Goal: Task Accomplishment & Management: Manage account settings

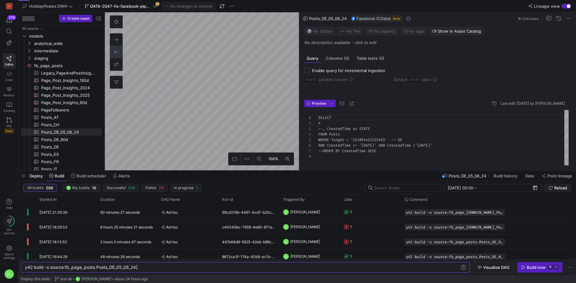
scroll to position [39, 0]
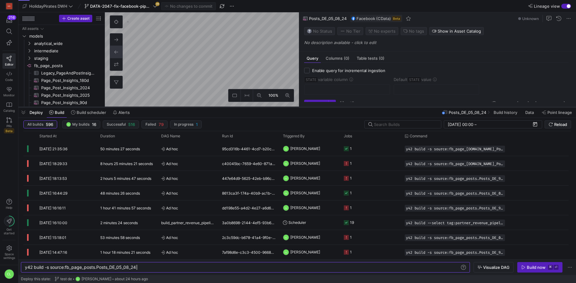
drag, startPoint x: 275, startPoint y: 170, endPoint x: 295, endPoint y: 107, distance: 66.6
click at [295, 107] on div at bounding box center [297, 107] width 558 height 2
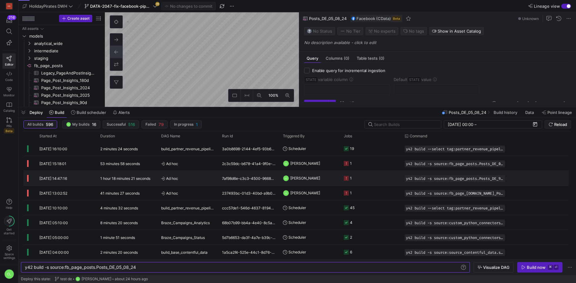
scroll to position [0, 0]
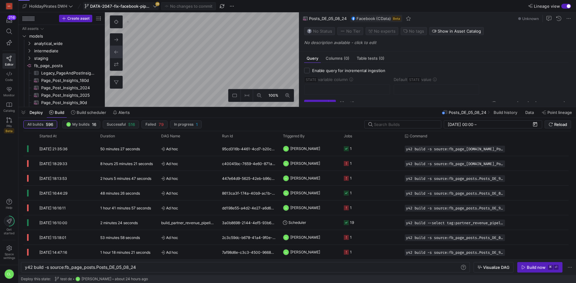
click at [151, 7] on span "DATA-2047-fix-facebook-pipeline" at bounding box center [121, 6] width 62 height 5
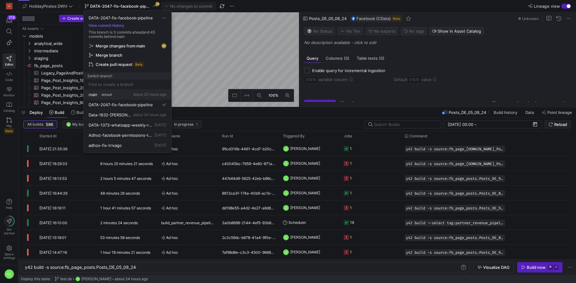
click at [138, 95] on span "about 20 hours ago" at bounding box center [149, 94] width 33 height 5
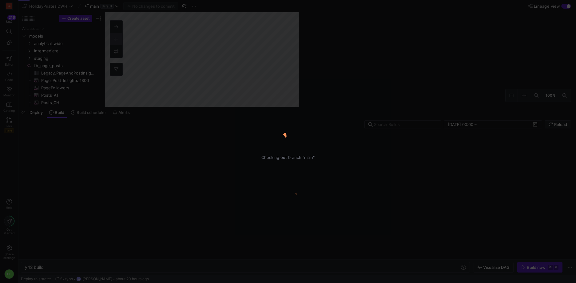
type textarea "y42 build"
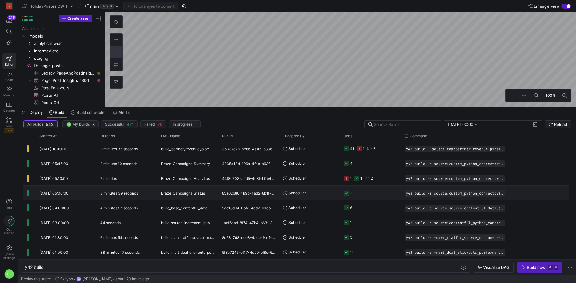
scroll to position [88, 0]
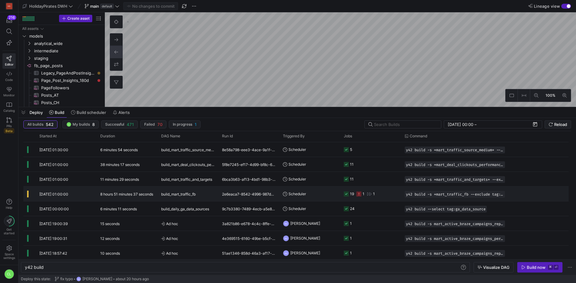
click at [313, 197] on y42-orchestration-triggered-by "Scheduler" at bounding box center [310, 194] width 54 height 14
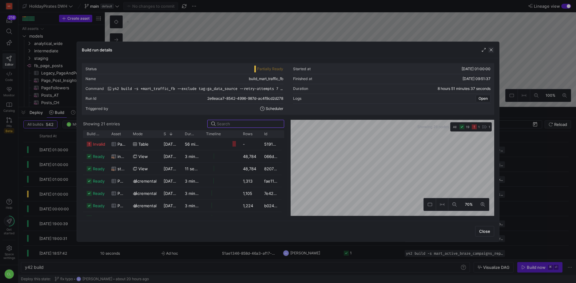
click at [493, 51] on span "button" at bounding box center [491, 50] width 6 height 6
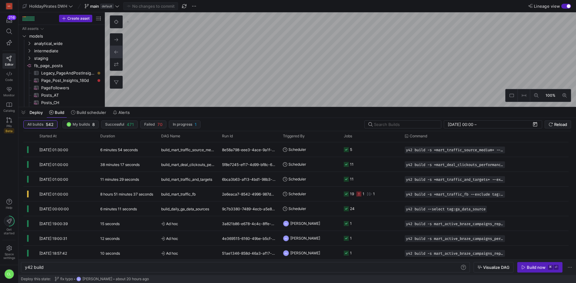
click at [493, 51] on span "button" at bounding box center [491, 50] width 6 height 6
click at [192, 113] on div "Deploy Build Build scheduler Alerts" at bounding box center [297, 112] width 558 height 10
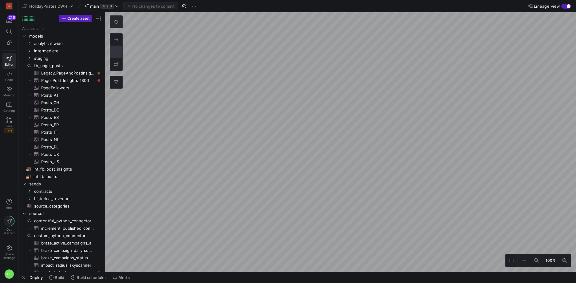
click at [117, 22] on icon at bounding box center [116, 22] width 4 height 4
click at [542, 265] on button at bounding box center [536, 260] width 12 height 12
click at [540, 264] on button at bounding box center [536, 260] width 12 height 12
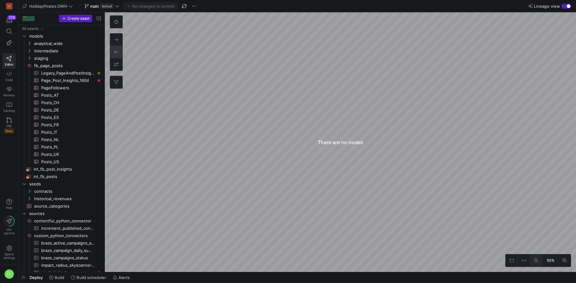
click at [540, 264] on button at bounding box center [536, 260] width 12 height 12
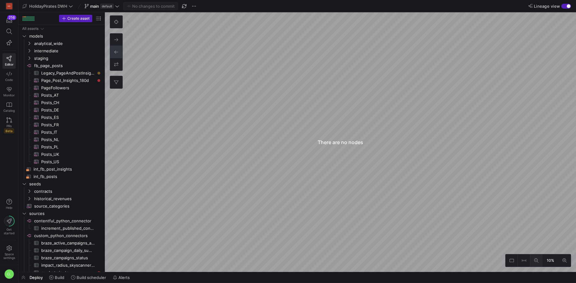
click at [540, 264] on button at bounding box center [536, 260] width 12 height 12
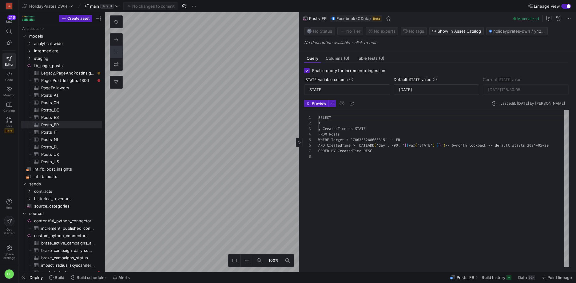
scroll to position [39, 0]
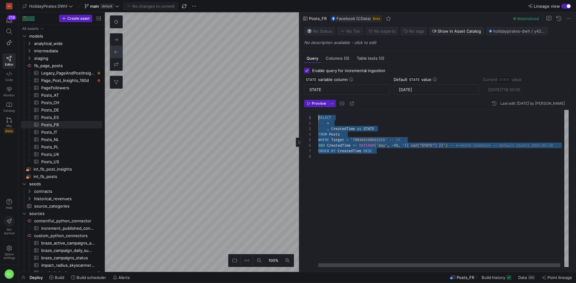
drag, startPoint x: 410, startPoint y: 153, endPoint x: 306, endPoint y: 114, distance: 110.7
click at [318, 114] on div "SELECT * , CreatedTime as STATE FROM Posts WHERE Target = '780366268663315' -- …" at bounding box center [445, 188] width 254 height 157
click at [403, 153] on div "SELECT * , CreatedTime as STATE FROM Posts WHERE Target = '780366268663315' -- …" at bounding box center [445, 188] width 254 height 157
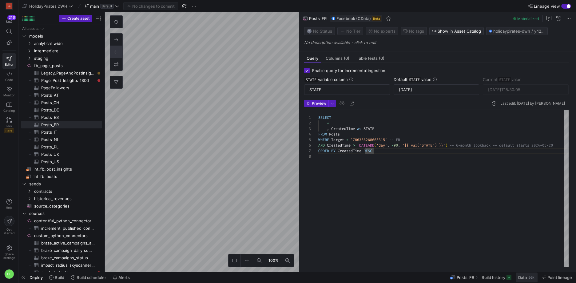
click at [522, 279] on span "Data" at bounding box center [522, 277] width 9 height 5
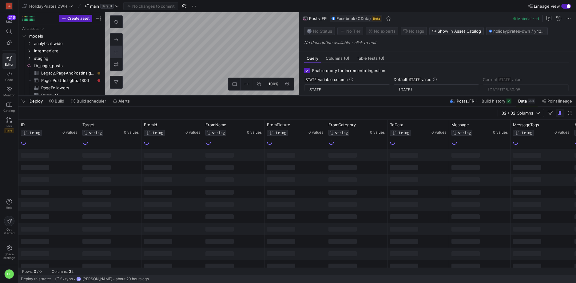
drag, startPoint x: 251, startPoint y: 170, endPoint x: 251, endPoint y: 96, distance: 74.8
click at [251, 96] on div at bounding box center [297, 95] width 558 height 2
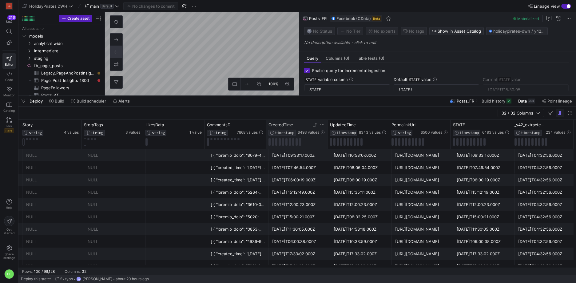
click at [317, 125] on icon at bounding box center [315, 124] width 5 height 5
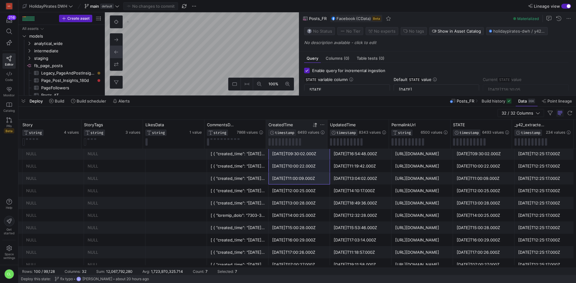
scroll to position [76, 0]
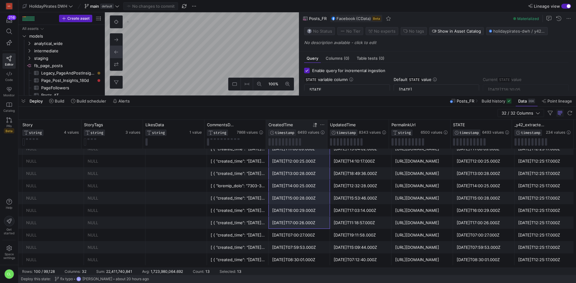
drag, startPoint x: 304, startPoint y: 153, endPoint x: 307, endPoint y: 217, distance: 63.5
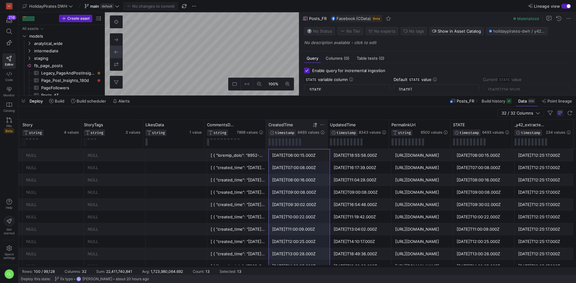
click at [316, 126] on icon at bounding box center [316, 124] width 2 height 4
click at [388, 94] on mat-tab-group "Query Columns (0) Table tests (0) Enable query for incremental ingestion STATE …" at bounding box center [436, 73] width 274 height 44
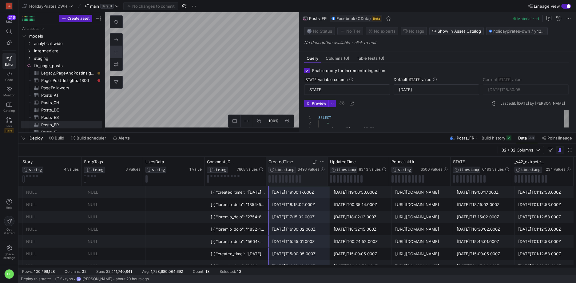
drag, startPoint x: 390, startPoint y: 96, endPoint x: 396, endPoint y: 145, distance: 49.6
click at [396, 134] on div at bounding box center [297, 132] width 558 height 2
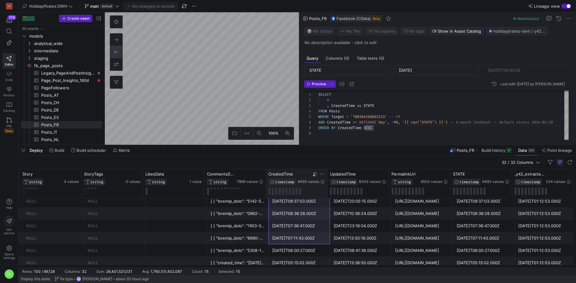
scroll to position [143, 0]
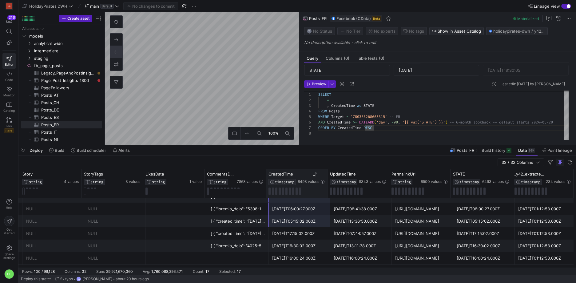
drag, startPoint x: 304, startPoint y: 207, endPoint x: 300, endPoint y: 223, distance: 16.4
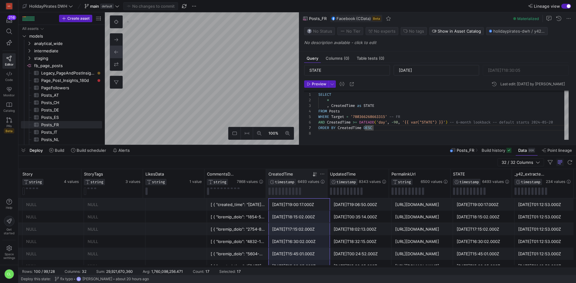
click at [306, 205] on div "2025-10-10T19:00:17.000Z" at bounding box center [299, 204] width 54 height 12
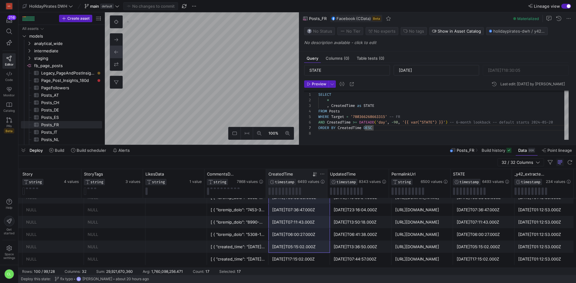
drag, startPoint x: 297, startPoint y: 210, endPoint x: 313, endPoint y: 242, distance: 35.6
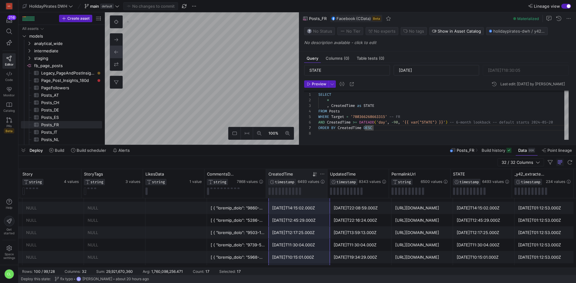
scroll to position [0, 0]
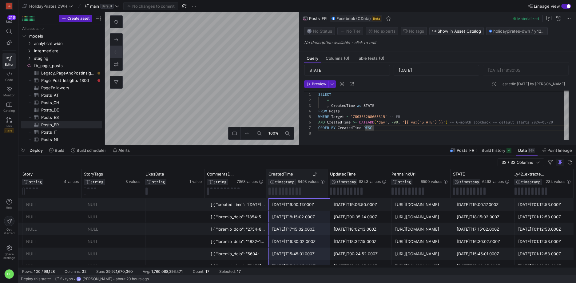
click at [381, 147] on div "Deploy Build Build scheduler Alerts Posts_FR Build history Data 99K Point linea…" at bounding box center [297, 150] width 558 height 10
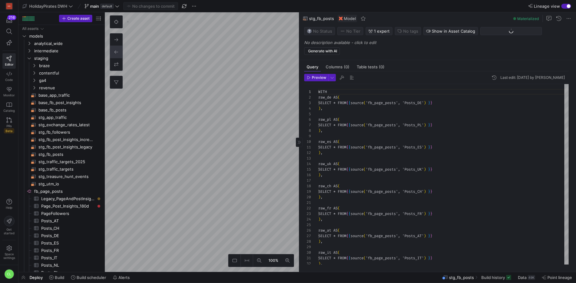
scroll to position [55, 0]
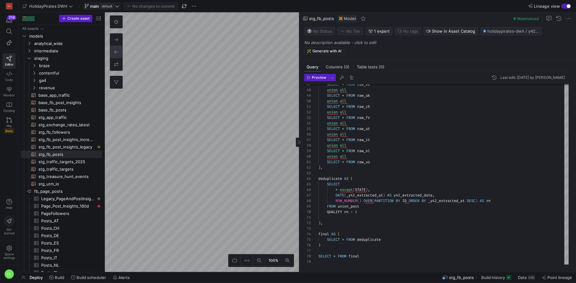
click at [116, 8] on icon at bounding box center [117, 6] width 4 height 4
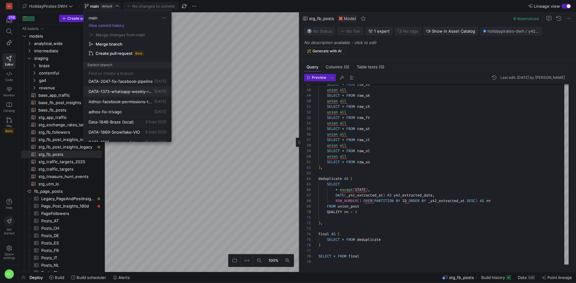
scroll to position [0, 0]
click at [132, 102] on span "DATA-2047-fix-facebook-pipeline" at bounding box center [121, 103] width 64 height 5
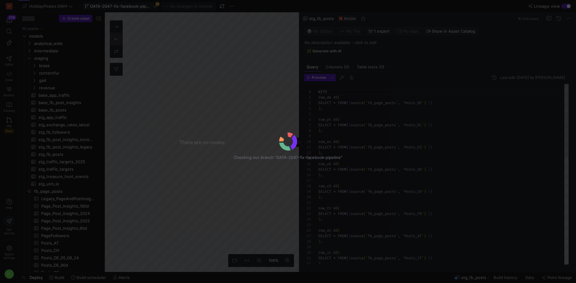
scroll to position [55, 0]
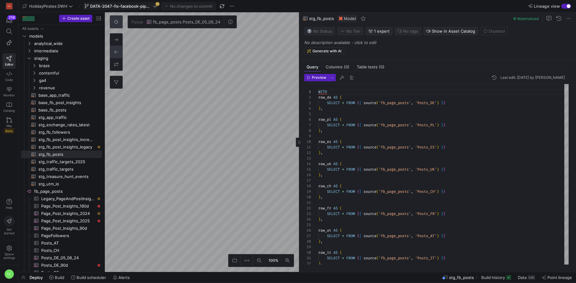
click at [115, 20] on icon at bounding box center [116, 22] width 4 height 4
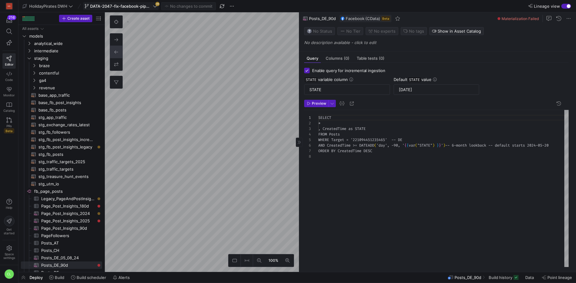
scroll to position [39, 0]
click at [62, 279] on span "Build" at bounding box center [60, 277] width 10 height 5
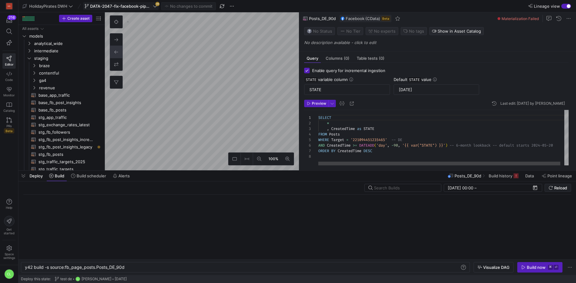
scroll to position [0, 100]
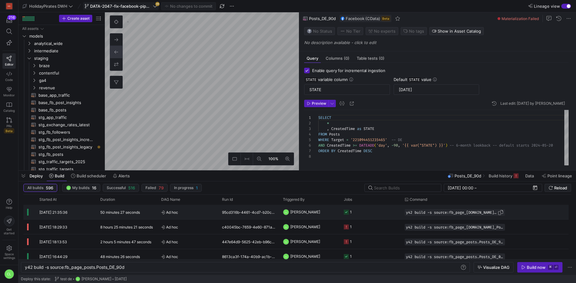
click at [473, 215] on div "y42 build -s source:fb_page_[DOMAIN_NAME]_Post_Insights_90d" at bounding box center [455, 212] width 100 height 7
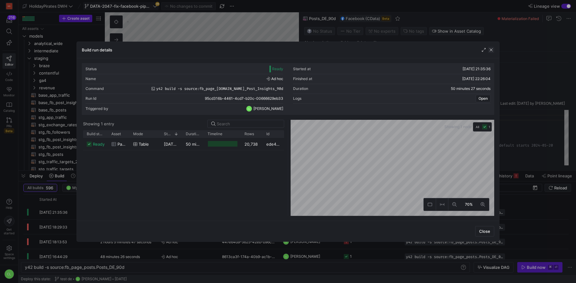
click at [490, 50] on span "button" at bounding box center [491, 50] width 6 height 6
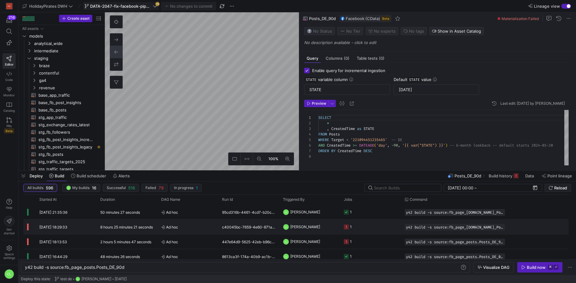
click at [382, 229] on y42-job-status-cell-renderer "1" at bounding box center [371, 227] width 54 height 14
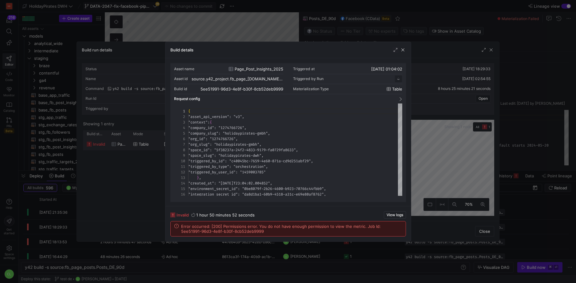
scroll to position [55, 0]
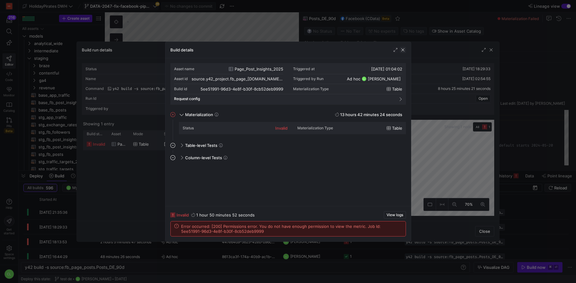
click at [401, 49] on span "button" at bounding box center [403, 50] width 6 height 6
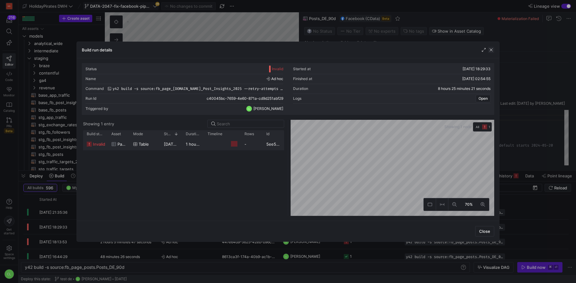
click at [491, 53] on span "button" at bounding box center [491, 50] width 6 height 6
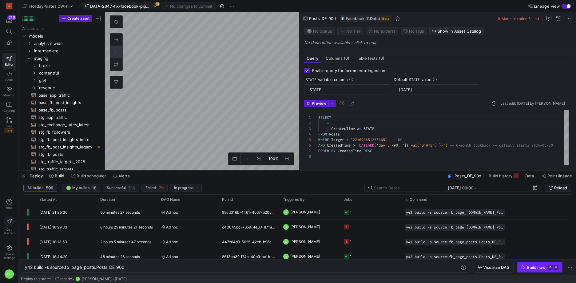
click at [533, 271] on span "button" at bounding box center [540, 267] width 45 height 10
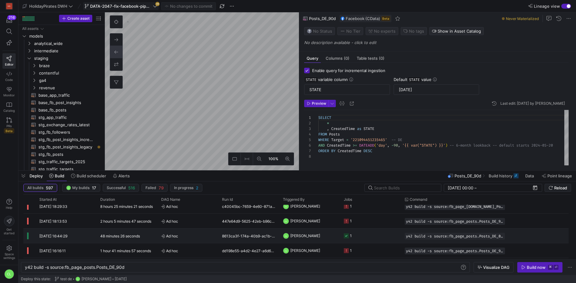
scroll to position [39, 0]
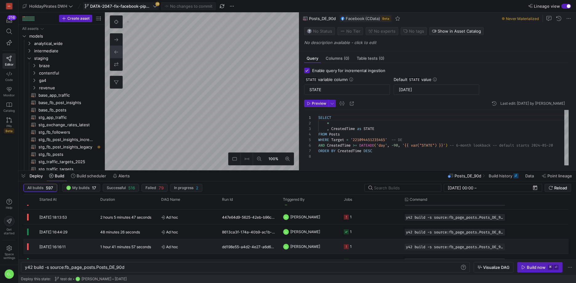
click at [382, 248] on y42-job-status-cell-renderer "1" at bounding box center [371, 246] width 54 height 14
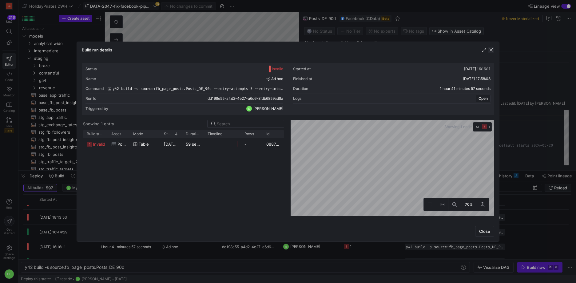
click at [489, 50] on span "button" at bounding box center [491, 50] width 6 height 6
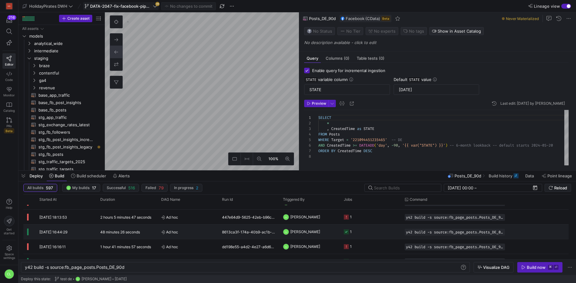
click at [367, 234] on y42-job-status-cell-renderer "1" at bounding box center [371, 232] width 54 height 14
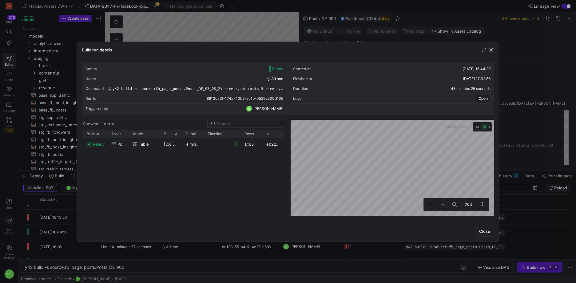
click at [491, 50] on span "button" at bounding box center [491, 50] width 6 height 6
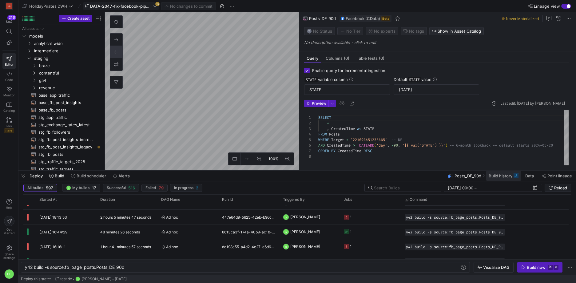
click at [504, 177] on span "Build history" at bounding box center [501, 175] width 24 height 5
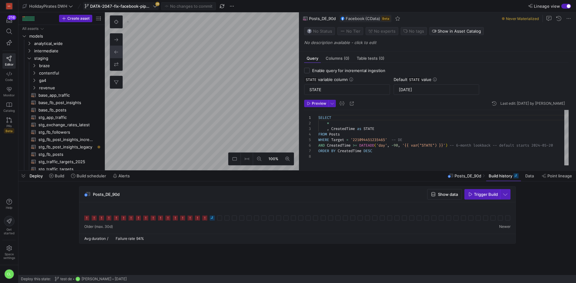
checkbox input "false"
type textarea "SELECT * --, CreatedTime as STATE FROM Posts WHERE Target = '221094451235465' -…"
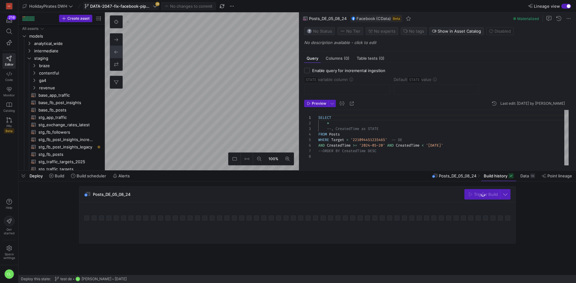
scroll to position [91, 0]
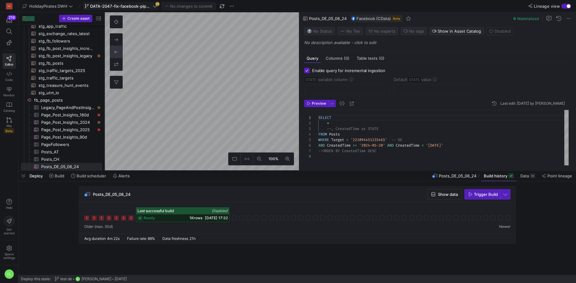
checkbox input "true"
type input "STATE"
type input "2024-08-18"
type textarea "SELECT * , CreatedTime as STATE FROM Posts WHERE Target = '221094451235465' -- …"
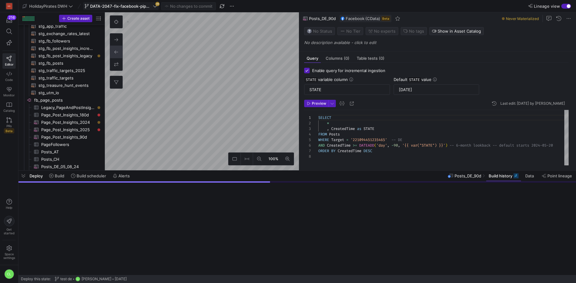
scroll to position [98, 0]
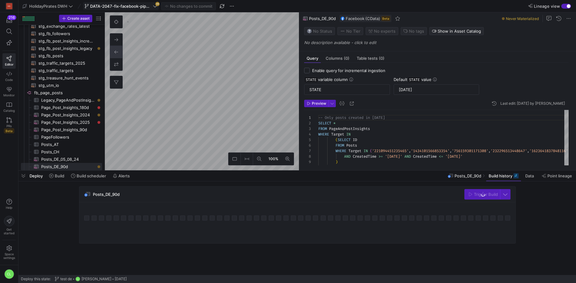
checkbox input "false"
type textarea "-- Only posts created in 2025 SELECT * FROM PageAndPostInsights WHERE Target IN…"
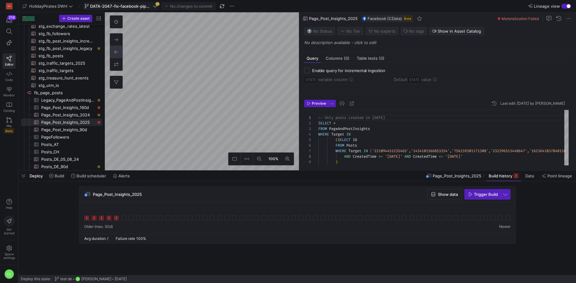
click at [56, 211] on div "Page_Post_Insights_2025 Show data Trigger Build" at bounding box center [295, 216] width 555 height 61
click at [59, 176] on span "Build" at bounding box center [60, 175] width 10 height 5
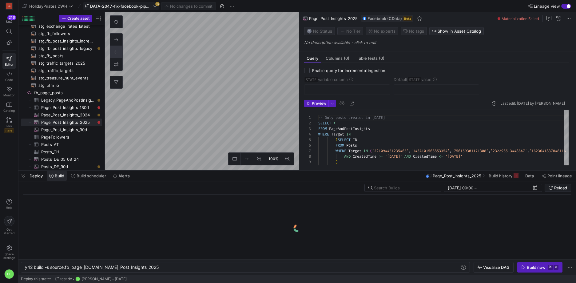
scroll to position [0, 123]
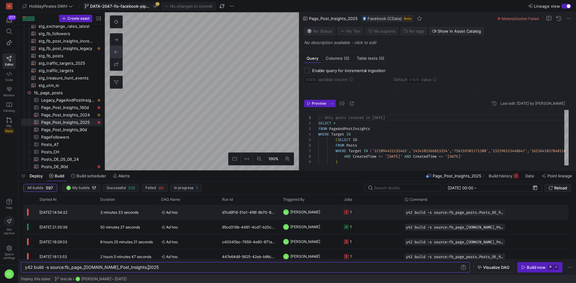
click at [366, 211] on y42-job-status-cell-renderer "1" at bounding box center [371, 212] width 54 height 14
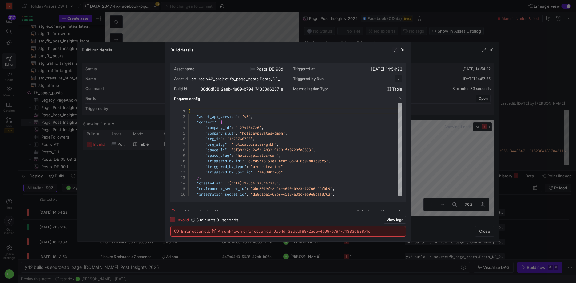
scroll to position [55, 0]
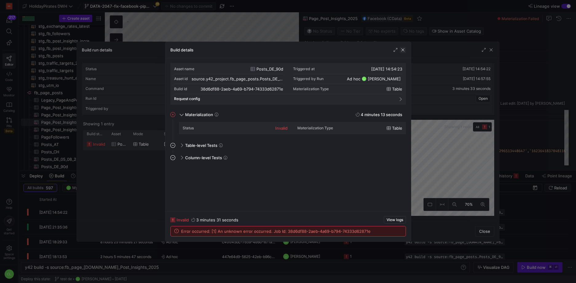
click at [402, 51] on span "button" at bounding box center [403, 50] width 6 height 6
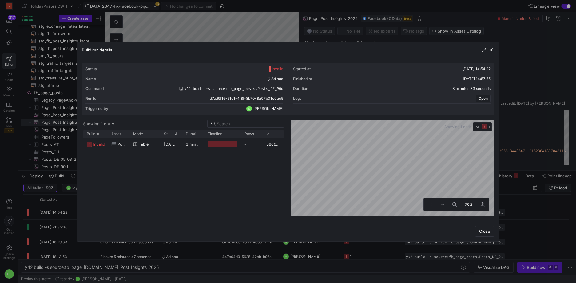
click at [213, 266] on div at bounding box center [288, 141] width 576 height 283
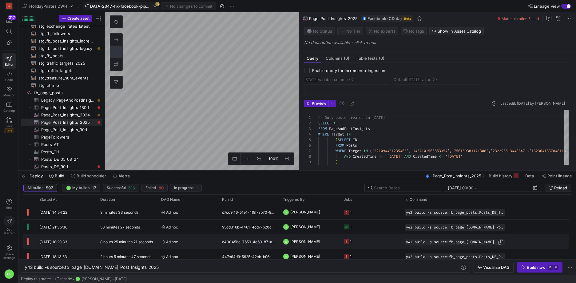
click at [498, 242] on span "Press SPACE to select this row." at bounding box center [501, 242] width 6 height 6
click at [300, 270] on div "y42 build -s source:fb_page_posts.Page_Post_Insigh ts_2025 y42 build -s source:…" at bounding box center [245, 267] width 449 height 10
click at [501, 257] on span "Press SPACE to select this row." at bounding box center [501, 257] width 6 height 6
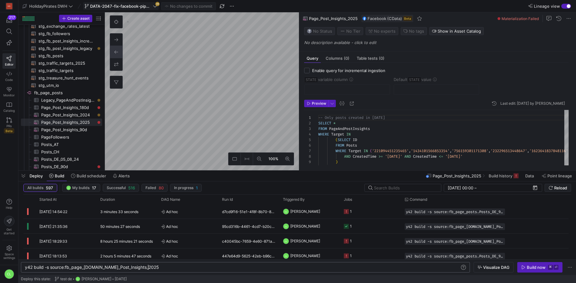
click at [318, 267] on div "y42 build -s source:fb_page_posts.Page_Post_Insigh ts_2025" at bounding box center [242, 267] width 435 height 5
type textarea "y42 build -s source:fb_page_posts.Posts_DE_90d --retry-attempts 7 --retry-inter…"
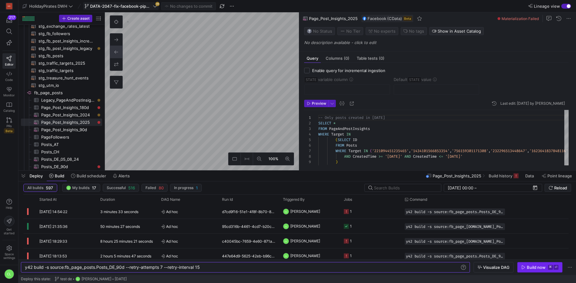
click at [528, 267] on div "Build now" at bounding box center [536, 267] width 19 height 5
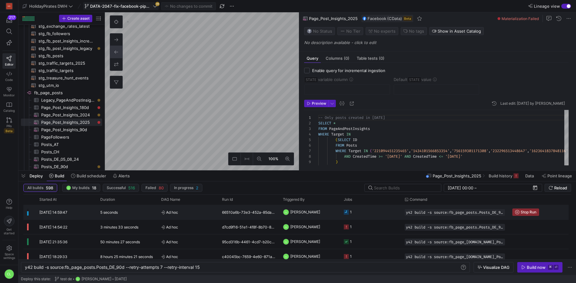
click at [320, 215] on span "[PERSON_NAME]" at bounding box center [305, 212] width 30 height 14
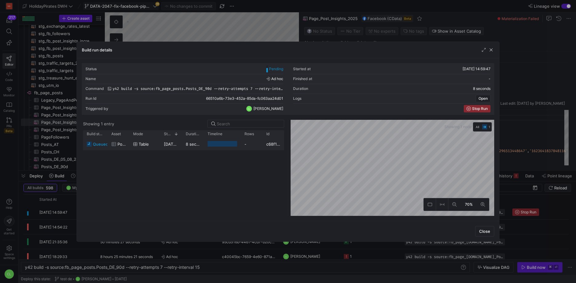
click at [249, 146] on div "-" at bounding box center [252, 144] width 22 height 12
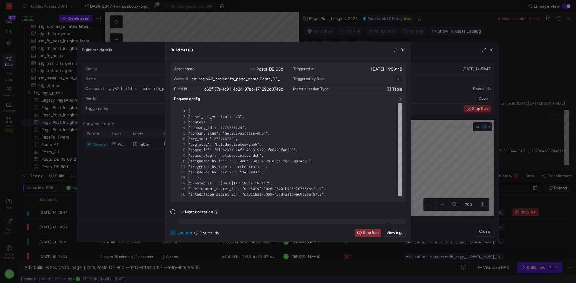
scroll to position [55, 0]
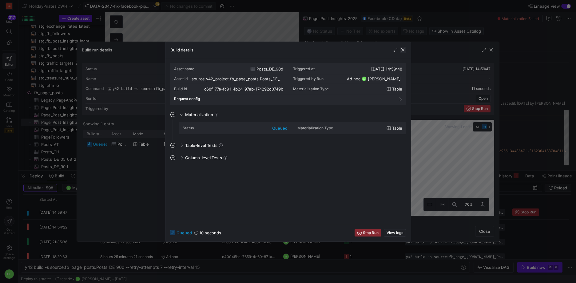
click at [403, 48] on span "button" at bounding box center [403, 50] width 6 height 6
click at [403, 49] on span "button" at bounding box center [403, 50] width 6 height 6
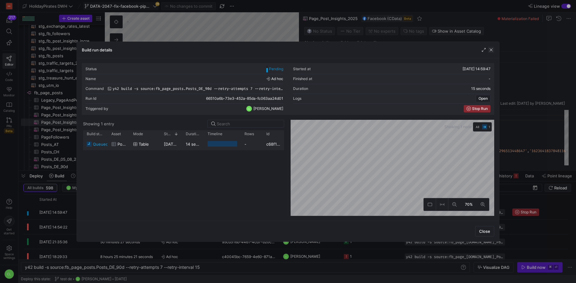
click at [491, 49] on span "button" at bounding box center [491, 50] width 6 height 6
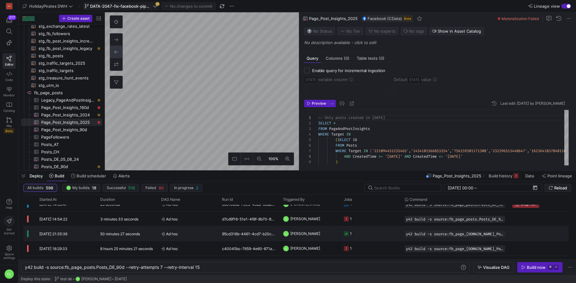
scroll to position [0, 0]
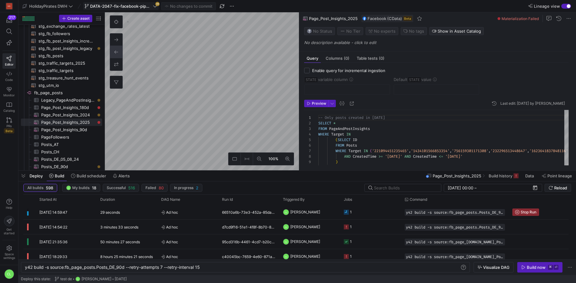
click at [298, 177] on div "Deploy Build Build scheduler Alerts Page_Post_Insights_2025 Build history Data …" at bounding box center [297, 175] width 558 height 10
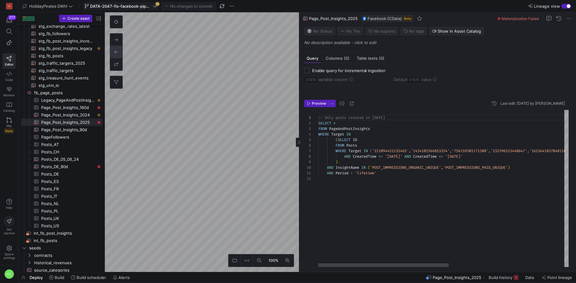
click at [405, 157] on div "-- Only posts created in 2025 SELECT * FROM PageAndPostInsights WHERE Target IN…" at bounding box center [554, 188] width 472 height 157
click at [482, 158] on div "-- Only posts created in 2025 SELECT * FROM PageAndPostInsights WHERE Target IN…" at bounding box center [554, 188] width 472 height 157
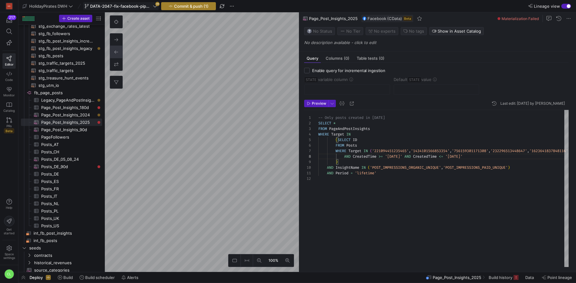
type textarea "-- Only posts created in 2025 SELECT * FROM PageAndPostInsights WHERE Target IN…"
click at [195, 7] on span "Commit & push (1)" at bounding box center [191, 6] width 34 height 5
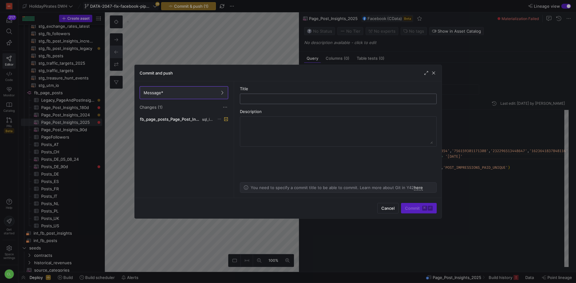
click at [279, 98] on input "text" at bounding box center [338, 98] width 186 height 5
type input "a"
type input "minor change"
click at [414, 210] on span "Commit ⌘ ⏎" at bounding box center [419, 208] width 28 height 5
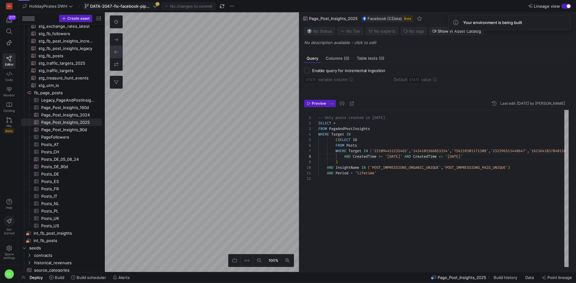
click at [112, 10] on y42-top-nav "HolidayPirates DWH DATA-2047-fix-facebook-pipeline 45 No changes to commit Line…" at bounding box center [297, 6] width 558 height 12
click at [117, 6] on span "DATA-2047-fix-facebook-pipeline" at bounding box center [121, 6] width 62 height 5
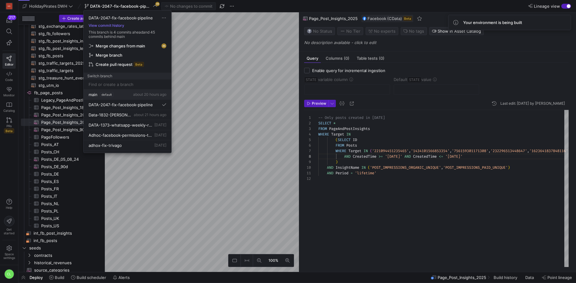
click at [121, 95] on div "main default about 20 hours ago" at bounding box center [128, 94] width 78 height 5
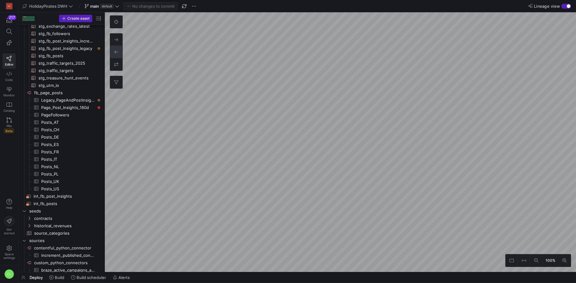
click at [116, 10] on y42-top-nav "HolidayPirates DWH main default No changes to commit Lineage view" at bounding box center [297, 6] width 558 height 12
click at [117, 9] on span at bounding box center [101, 5] width 37 height 7
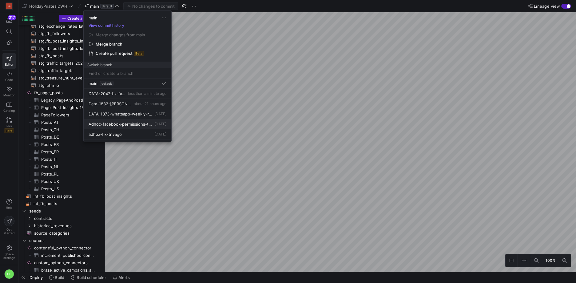
scroll to position [8, 0]
click at [283, 116] on div at bounding box center [288, 141] width 576 height 283
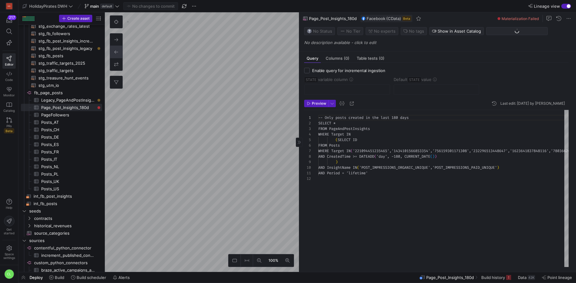
scroll to position [50, 0]
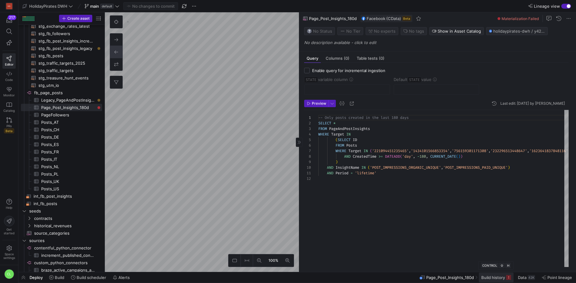
click at [498, 276] on span "Build history" at bounding box center [493, 277] width 24 height 5
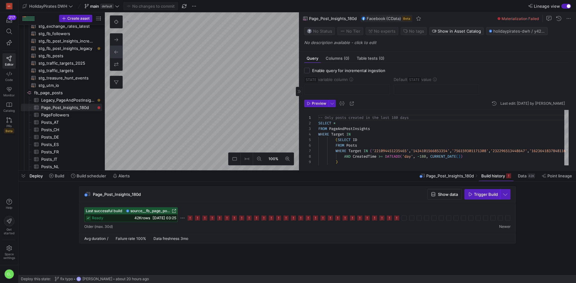
click at [397, 218] on icon at bounding box center [396, 217] width 5 height 5
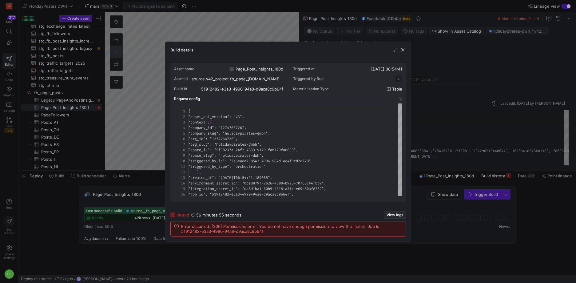
scroll to position [55, 0]
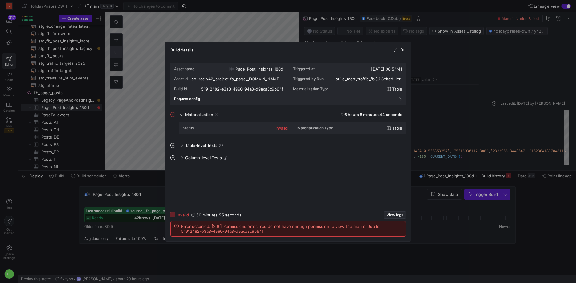
click at [397, 216] on span "View logs" at bounding box center [395, 215] width 17 height 4
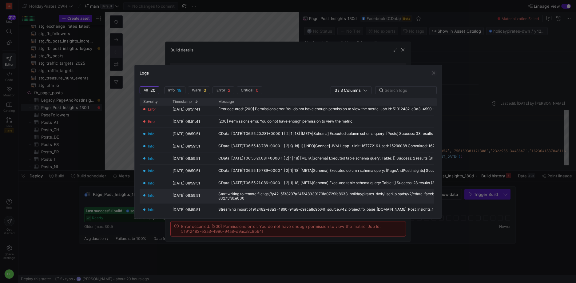
scroll to position [7, 0]
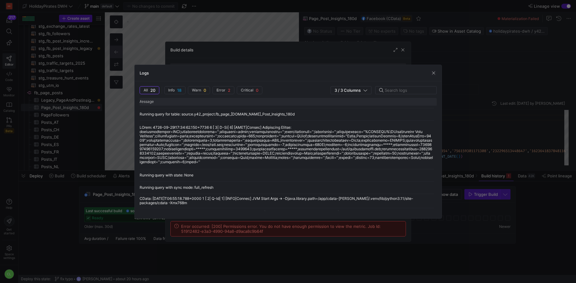
click at [437, 71] on div "Logs" at bounding box center [288, 73] width 307 height 16
click at [431, 77] on div "Logs" at bounding box center [288, 73] width 307 height 16
click at [433, 76] on div "Logs" at bounding box center [288, 73] width 307 height 16
click at [401, 52] on div at bounding box center [288, 141] width 576 height 283
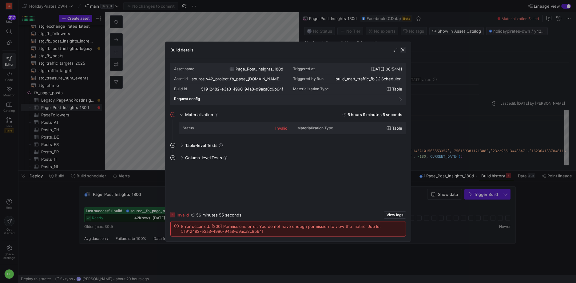
click at [403, 51] on span "button" at bounding box center [403, 50] width 6 height 6
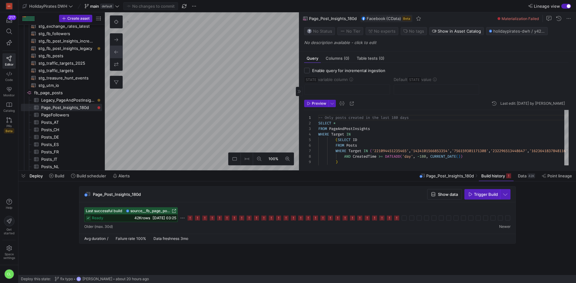
click at [119, 7] on icon at bounding box center [117, 6] width 4 height 4
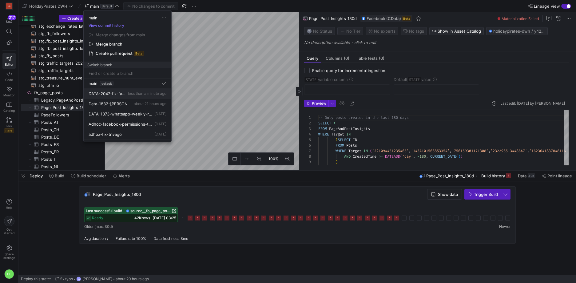
click at [135, 97] on button "DATA-2047-fix-facebook-pipeline less than a minute ago" at bounding box center [128, 94] width 88 height 10
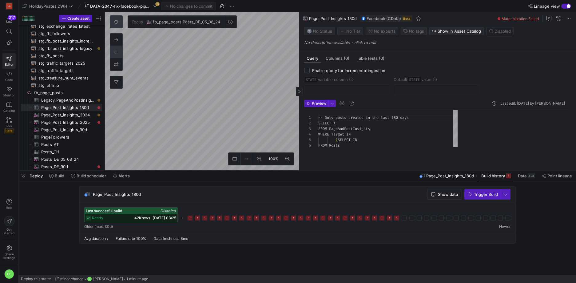
scroll to position [98, 0]
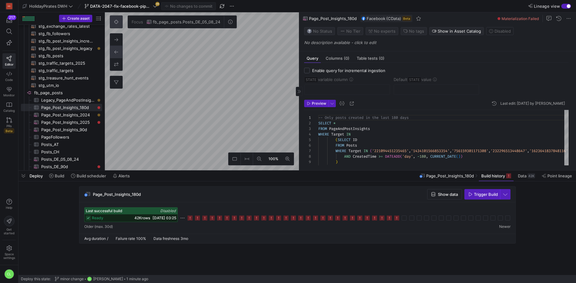
click at [119, 25] on button at bounding box center [116, 22] width 12 height 12
type textarea "-- Only posts created in 2025 SELECT * FROM PageAndPostInsights WHERE Target IN…"
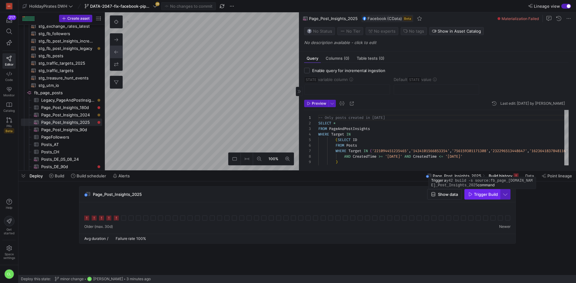
click at [482, 194] on span "Trigger Build" at bounding box center [486, 194] width 24 height 5
click at [55, 177] on span "Build" at bounding box center [60, 175] width 10 height 5
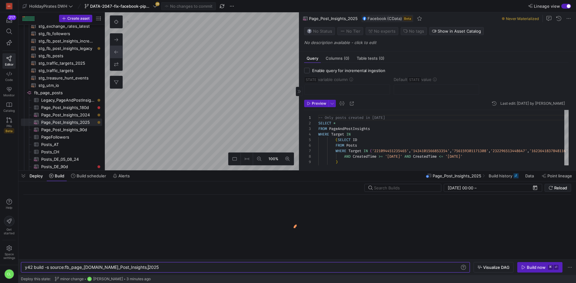
scroll to position [0, 123]
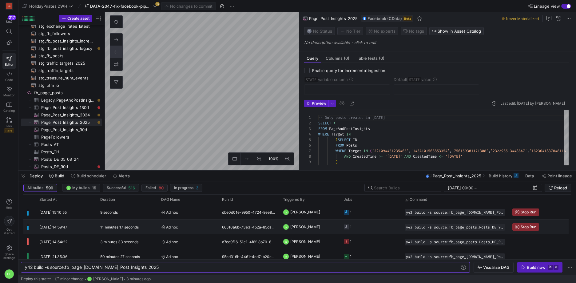
click at [383, 225] on y42-job-status-cell-renderer "1" at bounding box center [371, 227] width 54 height 14
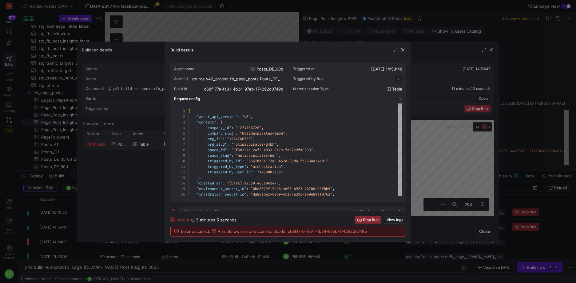
scroll to position [55, 0]
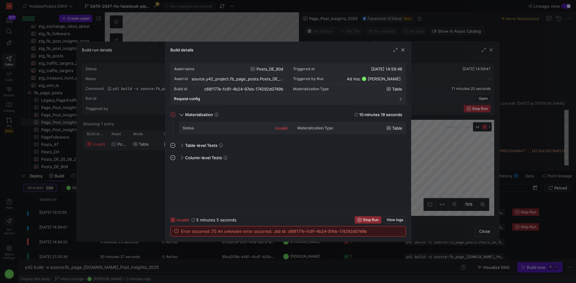
drag, startPoint x: 402, startPoint y: 50, endPoint x: 424, endPoint y: 54, distance: 22.3
click at [402, 50] on span "button" at bounding box center [403, 50] width 6 height 6
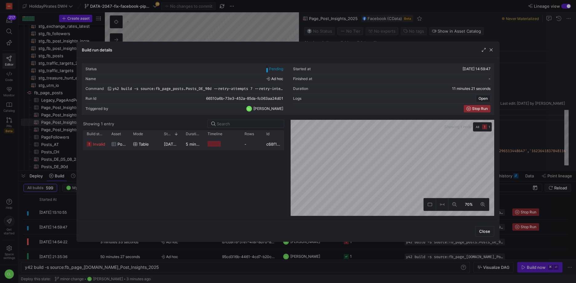
click at [487, 51] on div at bounding box center [488, 50] width 14 height 6
click at [488, 50] on div at bounding box center [488, 50] width 14 height 6
click at [489, 51] on span "button" at bounding box center [491, 50] width 6 height 6
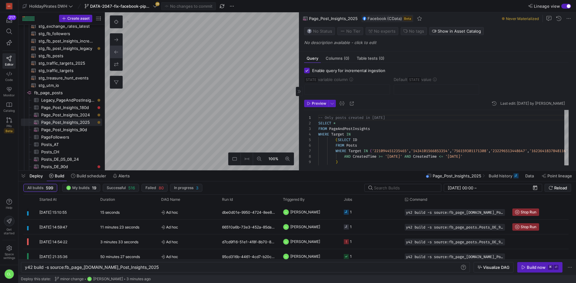
checkbox input "true"
type input "STATE"
type input "2024-08-18"
type textarea "SELECT * , CreatedTime as STATE FROM Posts WHERE Target = '221094451235465' -- …"
type textarea "y42 build -s source:fb_page_posts.Posts_DE_90d"
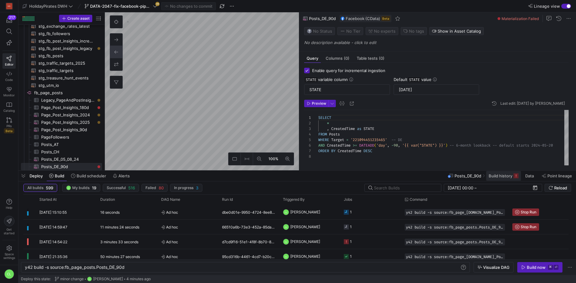
click at [502, 177] on span "Build history" at bounding box center [501, 175] width 24 height 5
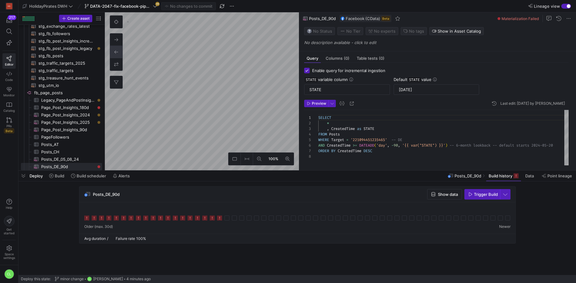
click at [265, 175] on div "Deploy Build Build scheduler Alerts Posts_DE_90d Build history Data Point linea…" at bounding box center [297, 175] width 558 height 10
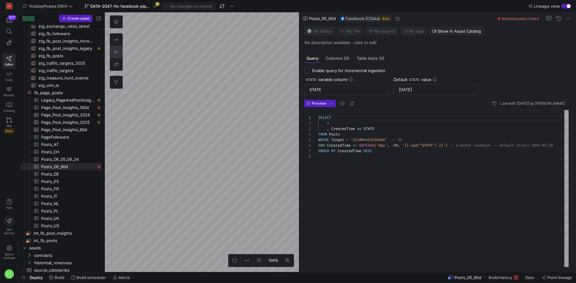
checkbox input "false"
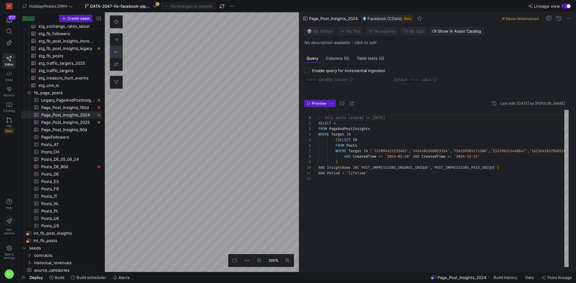
scroll to position [50, 0]
click at [54, 276] on span "Build" at bounding box center [56, 277] width 15 height 5
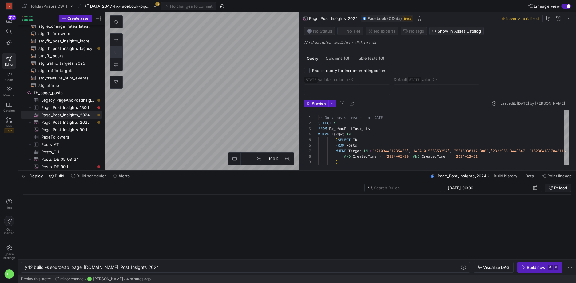
scroll to position [0, 123]
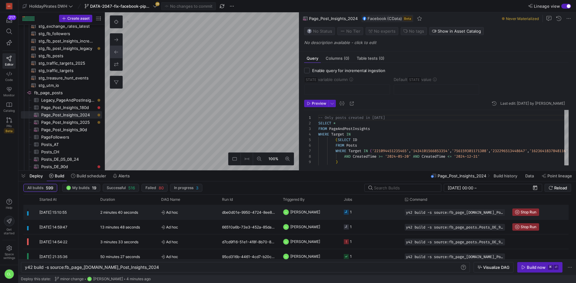
click at [367, 215] on y42-job-status-cell-renderer "1" at bounding box center [371, 212] width 54 height 14
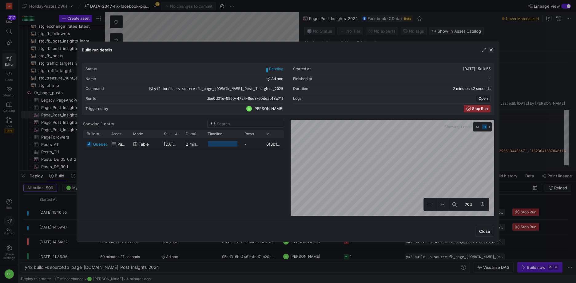
click at [490, 47] on span "button" at bounding box center [491, 50] width 6 height 6
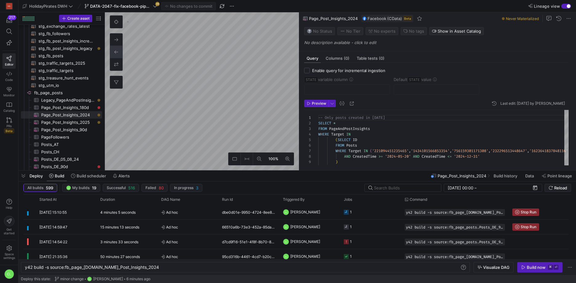
type textarea "-- Only posts created in the last 180 days SELECT * FROM PageAndPostInsights WH…"
type textarea "y42 build -s source:fb_page_posts.Page_Post_Insights_180d"
click at [504, 174] on span "Build history" at bounding box center [493, 175] width 24 height 5
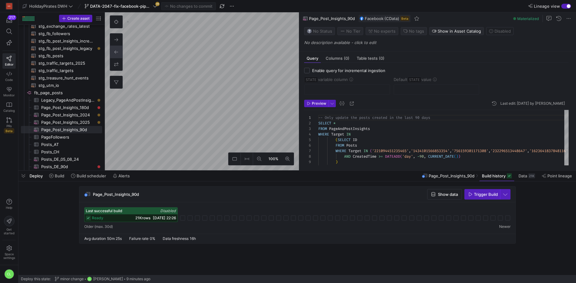
click at [141, 216] on span "21K rows" at bounding box center [142, 217] width 15 height 5
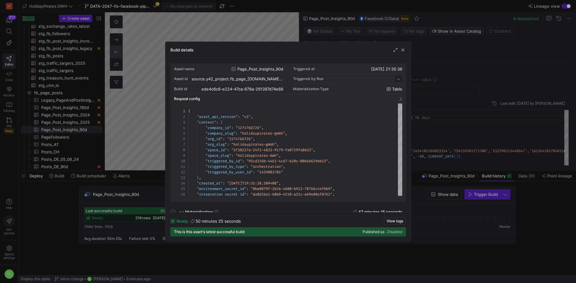
scroll to position [55, 0]
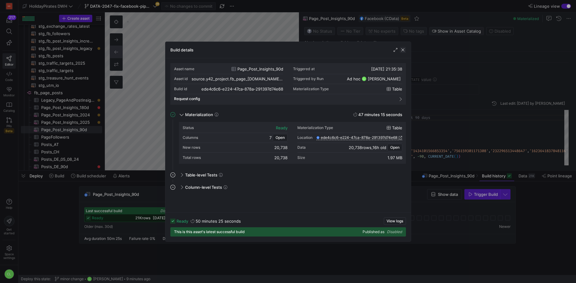
click at [404, 49] on span "button" at bounding box center [403, 50] width 6 height 6
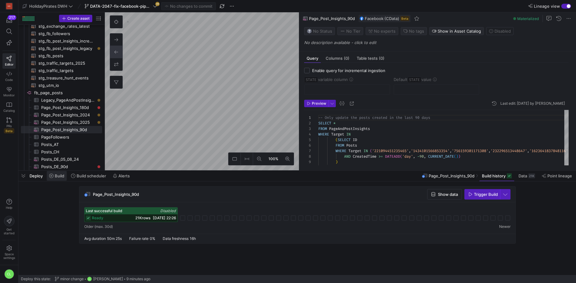
click at [62, 175] on span "Build" at bounding box center [60, 175] width 10 height 5
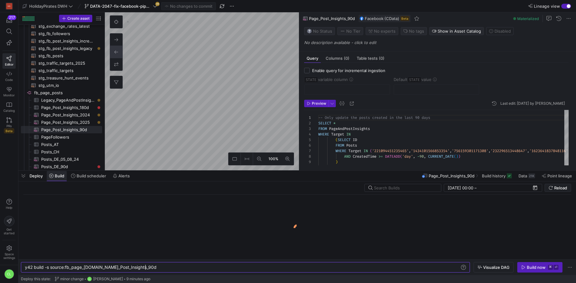
scroll to position [0, 120]
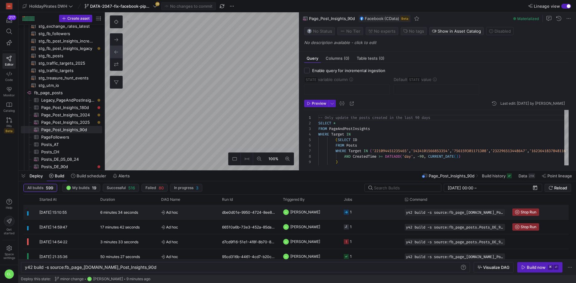
click at [276, 212] on div "dbe0d01e-9950-4724-8ee8-60deab13c71f" at bounding box center [248, 212] width 61 height 14
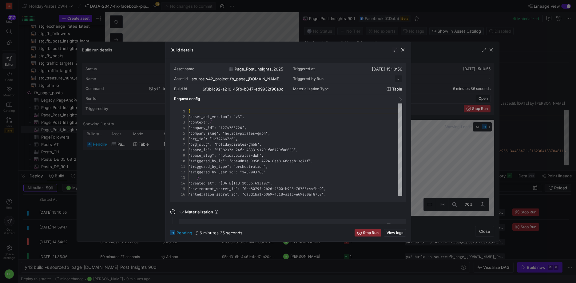
scroll to position [55, 0]
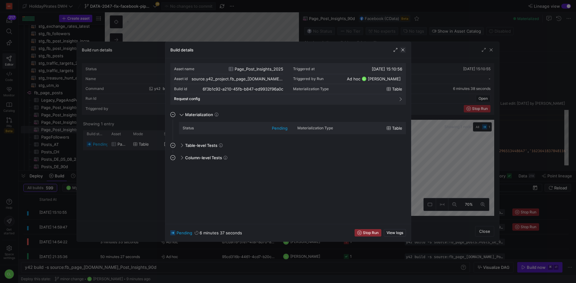
click at [405, 50] on span "button" at bounding box center [403, 50] width 6 height 6
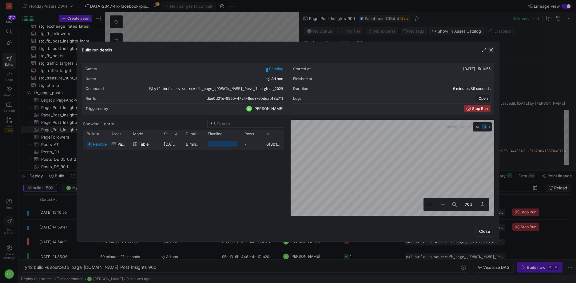
click at [493, 52] on span "button" at bounding box center [491, 50] width 6 height 6
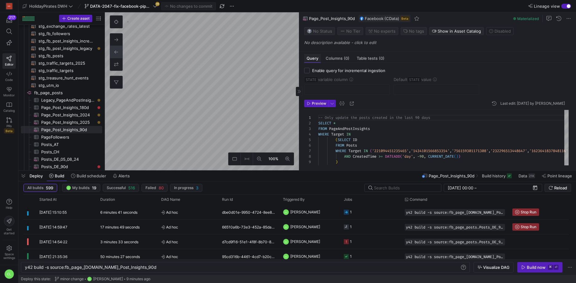
type textarea "-- Only posts created in 2024 SELECT * FROM PageAndPostInsights WHERE Target IN…"
type textarea "y42 build -s source:fb_page_posts.Page_Post_Insights_2024"
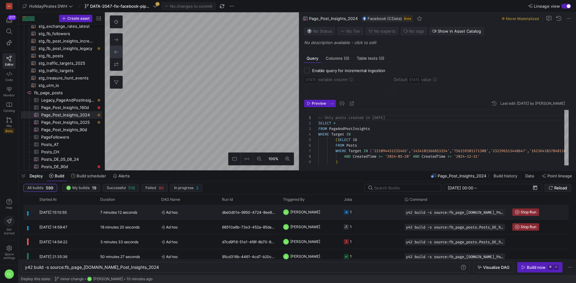
click at [331, 215] on y42-orchestration-triggered-by "CL Chayanon Laowiwat" at bounding box center [310, 212] width 54 height 14
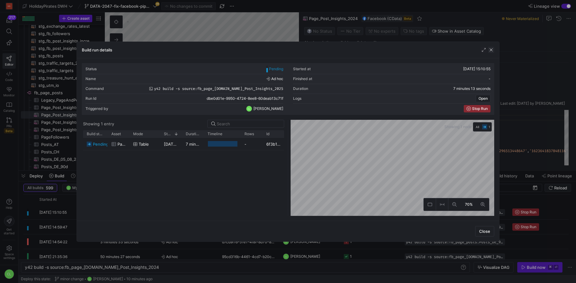
click at [490, 50] on span "button" at bounding box center [491, 50] width 6 height 6
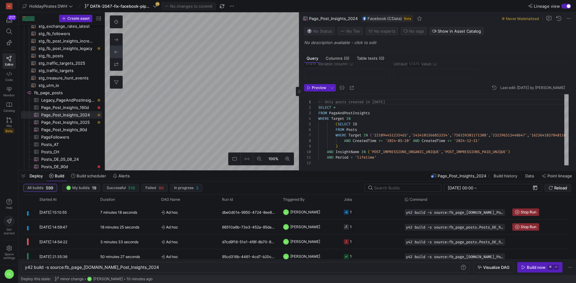
scroll to position [20, 0]
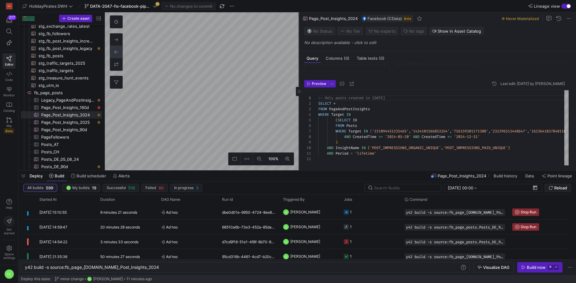
type textarea "-- Only posts created in 2025 SELECT * FROM PageAndPostInsights WHERE Target IN…"
type textarea "y42 build -s source:fb_page_posts.Page_Post_Insights_2025"
checkbox input "true"
type input "STATE"
type input "2024-08-18"
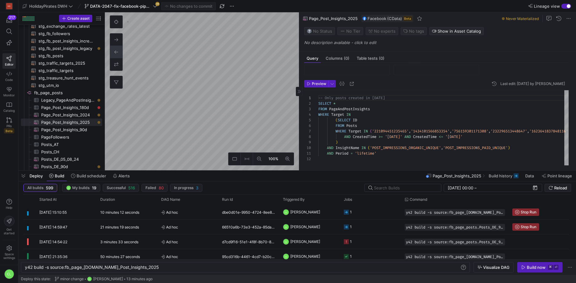
type textarea "SELECT * , CreatedTime as STATE FROM Posts WHERE Target = '221094451235465' -- …"
type textarea "y42 build -s source:fb_page_posts.Posts_DE_90d"
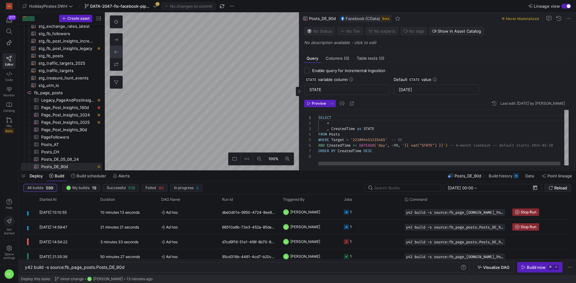
checkbox input "false"
type textarea "SELECT * --, CreatedTime as STATE FROM Posts WHERE Target = '221094451235465' -…"
type textarea "y42 build -s source:fb_page_posts.Posts_DE_05_08_24"
